Goal: Task Accomplishment & Management: Use online tool/utility

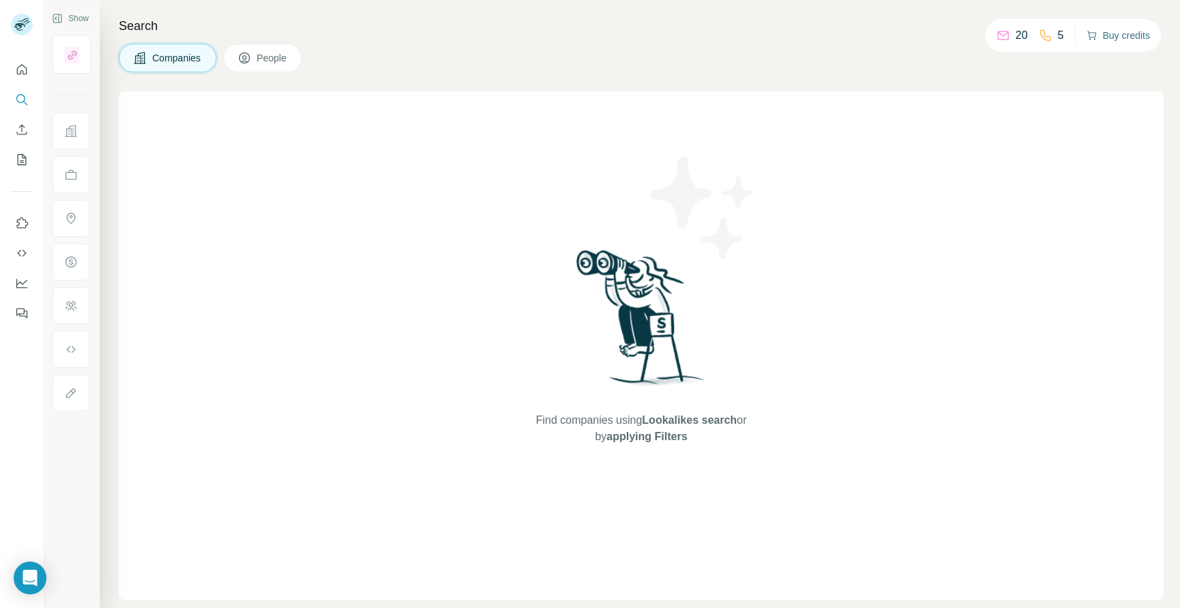
click at [1110, 40] on button "Buy credits" at bounding box center [1118, 35] width 64 height 19
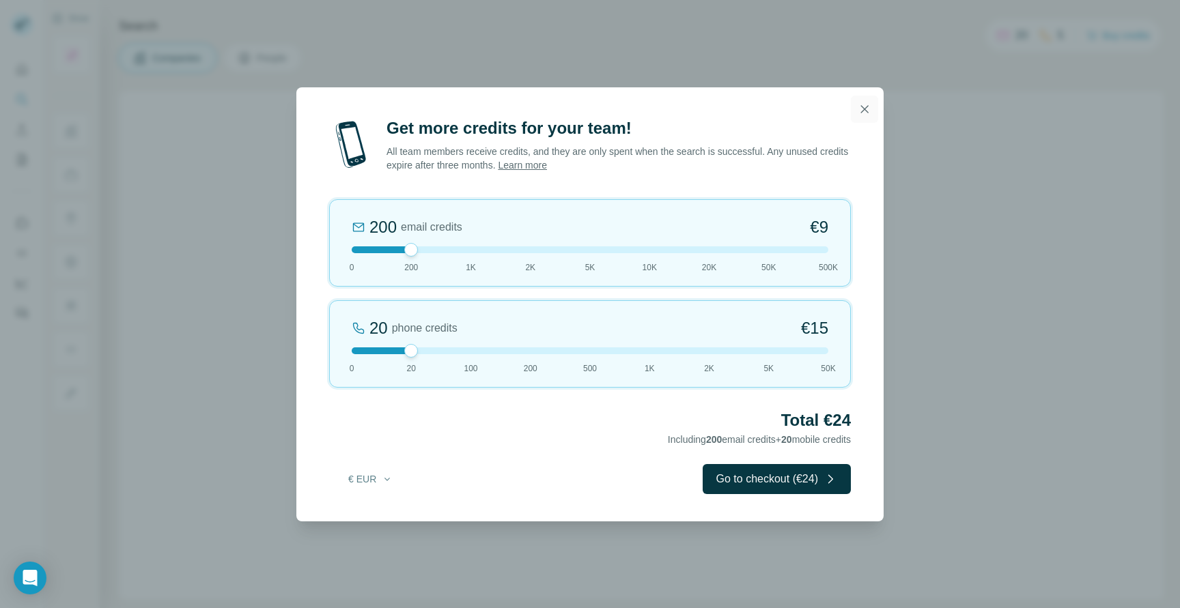
click at [856, 113] on button "button" at bounding box center [864, 109] width 27 height 27
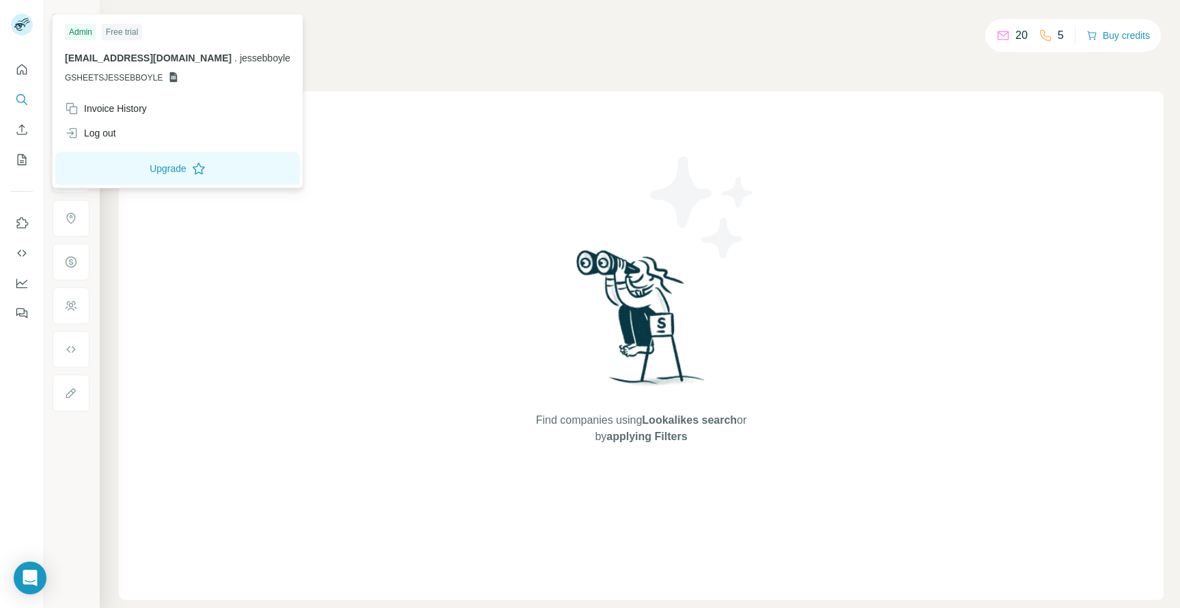
click at [24, 20] on rect at bounding box center [22, 25] width 22 height 22
click at [23, 74] on icon "Quick start" at bounding box center [22, 70] width 14 height 14
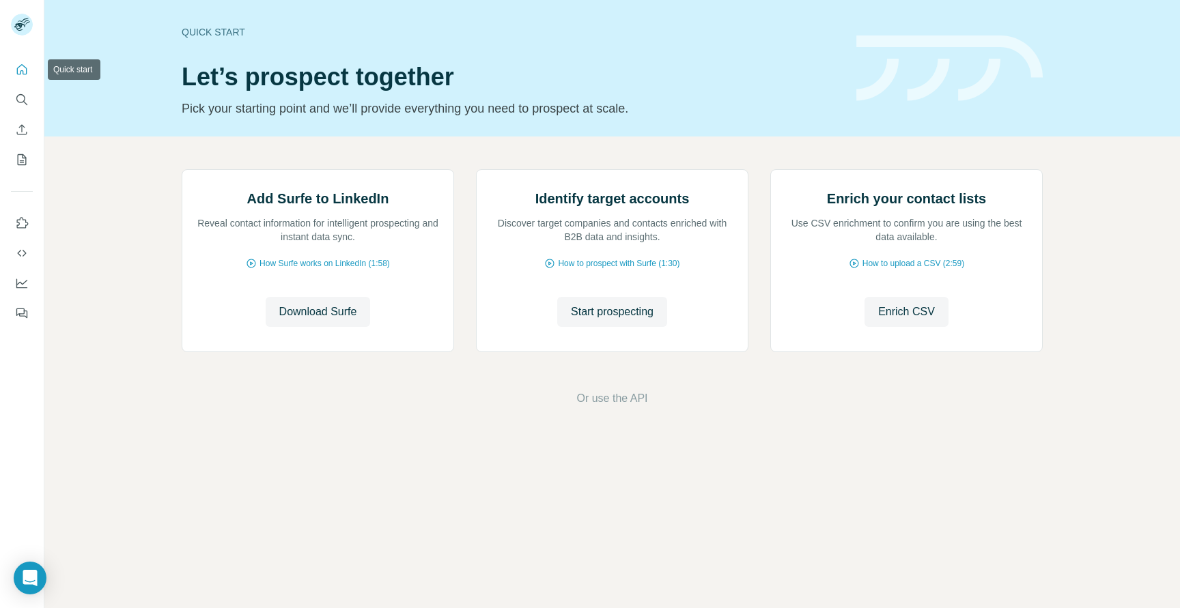
click at [23, 74] on icon "Quick start" at bounding box center [22, 70] width 14 height 14
click at [344, 320] on span "Download Surfe" at bounding box center [318, 312] width 78 height 16
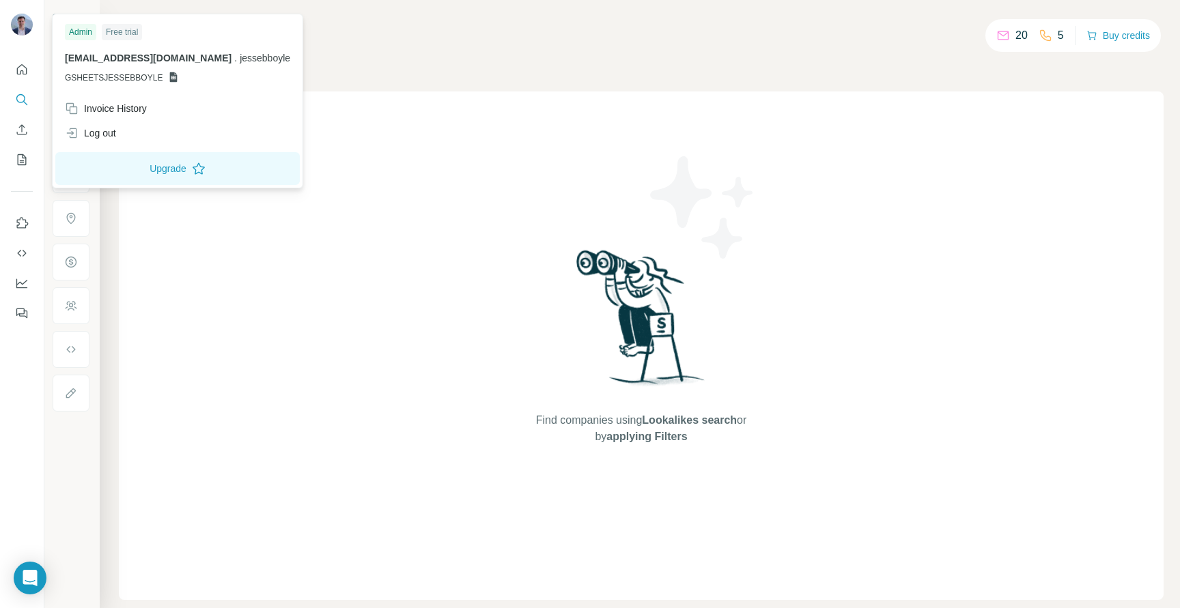
click at [101, 60] on span "[EMAIL_ADDRESS][DOMAIN_NAME]" at bounding box center [148, 58] width 167 height 11
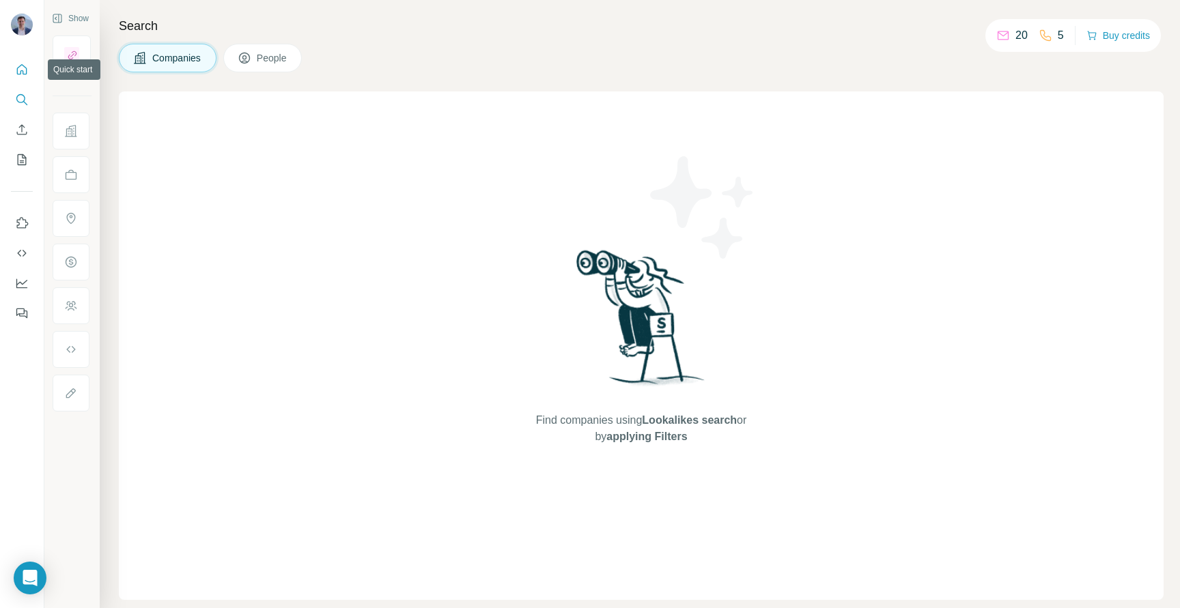
click at [24, 70] on icon "Quick start" at bounding box center [22, 70] width 14 height 14
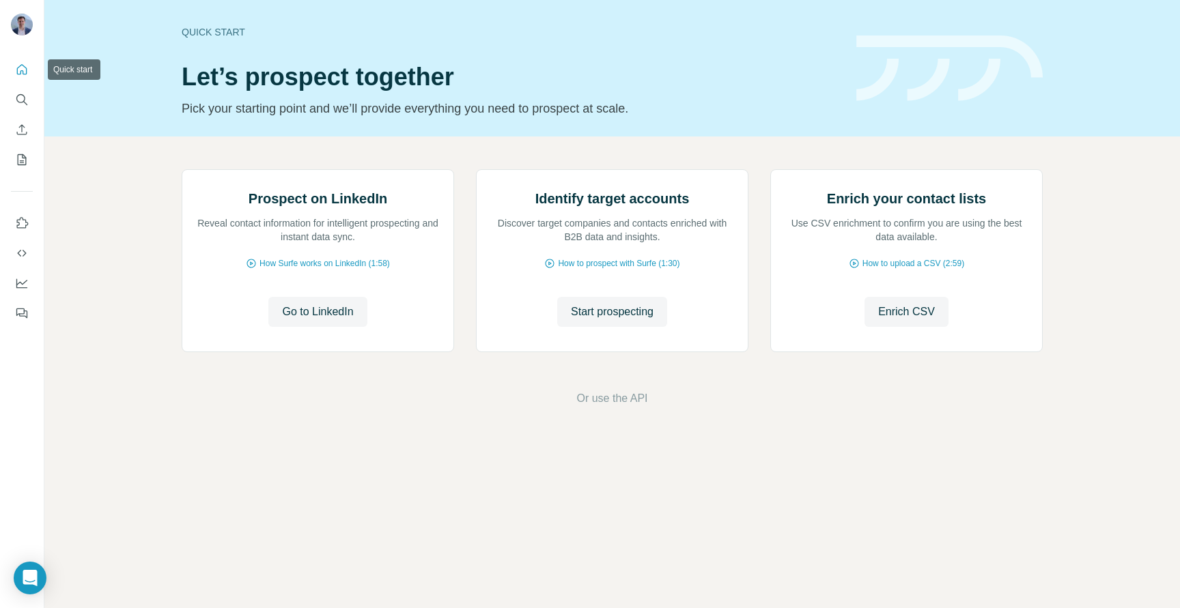
click at [24, 70] on icon "Quick start" at bounding box center [22, 70] width 14 height 14
